Goal: Transaction & Acquisition: Purchase product/service

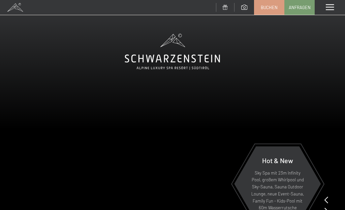
click at [331, 9] on span at bounding box center [330, 7] width 8 height 6
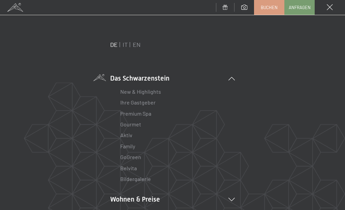
click at [121, 48] on ul "DE IT EN" at bounding box center [125, 44] width 30 height 8
click at [125, 47] on link "IT" at bounding box center [125, 44] width 5 height 7
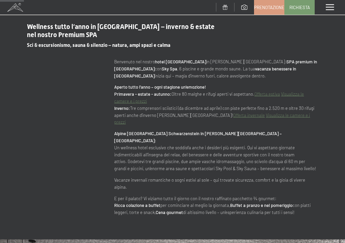
scroll to position [281, 0]
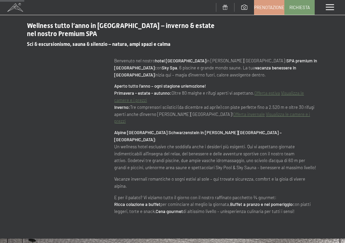
click at [287, 79] on div "Benvenuto nel nostro hotel benessere Alto Adige in Valle Aurina: SPA premium in…" at bounding box center [216, 136] width 204 height 158
click at [76, 128] on div "Wellness tutto l’anno in Alto Adige – inverno & estate nel nostro Premium SPA S…" at bounding box center [172, 108] width 291 height 214
click at [75, 134] on div "Wellness tutto l’anno in Alto Adige – inverno & estate nel nostro Premium SPA S…" at bounding box center [172, 108] width 291 height 214
click at [77, 134] on div "Wellness tutto l’anno in Alto Adige – inverno & estate nel nostro Premium SPA S…" at bounding box center [172, 108] width 291 height 214
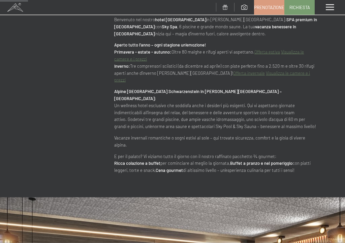
scroll to position [323, 0]
click at [304, 99] on p "Alpine Luxury Spa Resort Schwarzenstein in Valle Aurina – Alto Adige: Un wellne…" at bounding box center [216, 109] width 204 height 42
click at [295, 107] on p "Alpine Luxury Spa Resort Schwarzenstein in Valle Aurina – Alto Adige: Un wellne…" at bounding box center [216, 109] width 204 height 42
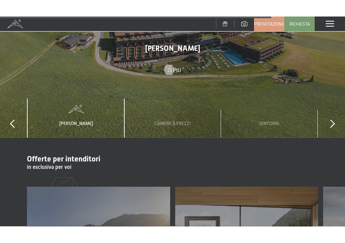
scroll to position [2533, 0]
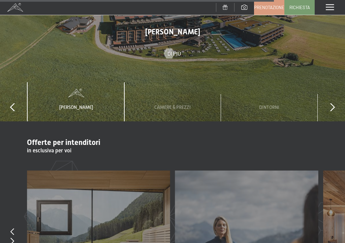
click at [331, 103] on icon at bounding box center [332, 107] width 5 height 8
click at [331, 82] on div "slide 2 to 4 of 4 Lo Schwarzenstein Camere & Prezzi Dintorni Condizioni prenota…" at bounding box center [172, 101] width 345 height 39
click at [328, 82] on div "slide 2 to 4 of 4 Lo Schwarzenstein Camere & Prezzi Dintorni Condizioni prenota…" at bounding box center [172, 101] width 345 height 39
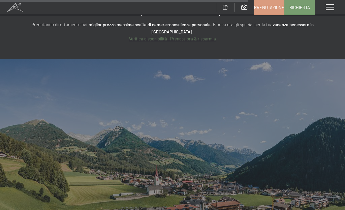
scroll to position [2336, 0]
click at [227, 7] on span at bounding box center [225, 7] width 5 height 5
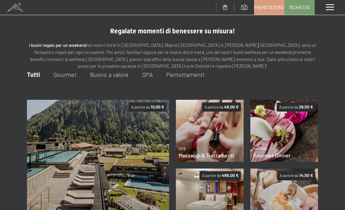
click at [185, 74] on span "Pernottamenti" at bounding box center [185, 74] width 38 height 7
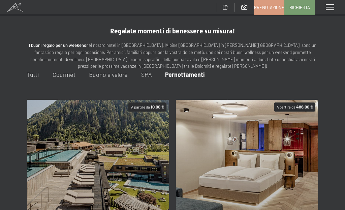
click at [74, 77] on span "Gourmet" at bounding box center [64, 74] width 23 height 7
